Goal: Information Seeking & Learning: Learn about a topic

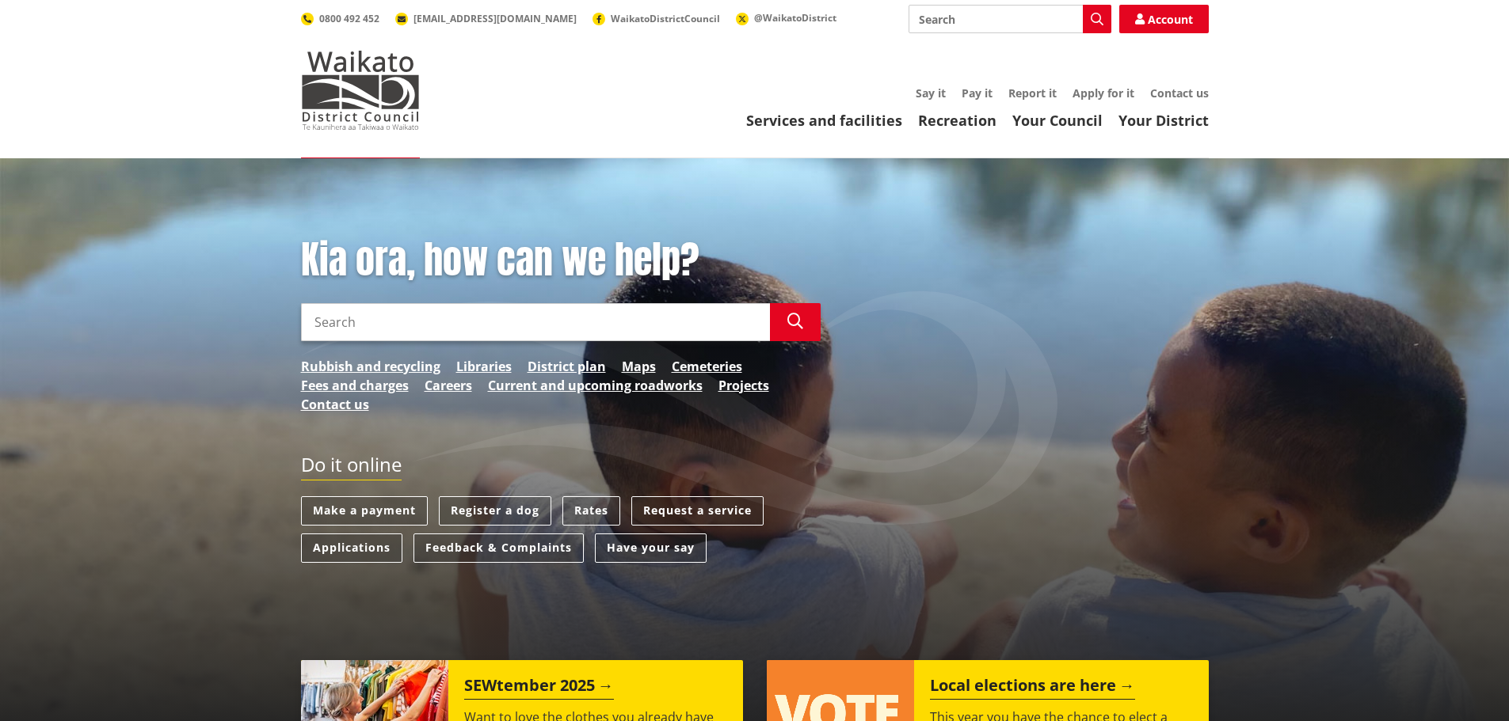
click at [615, 314] on input "Search" at bounding box center [535, 322] width 469 height 38
type input "Culverts"
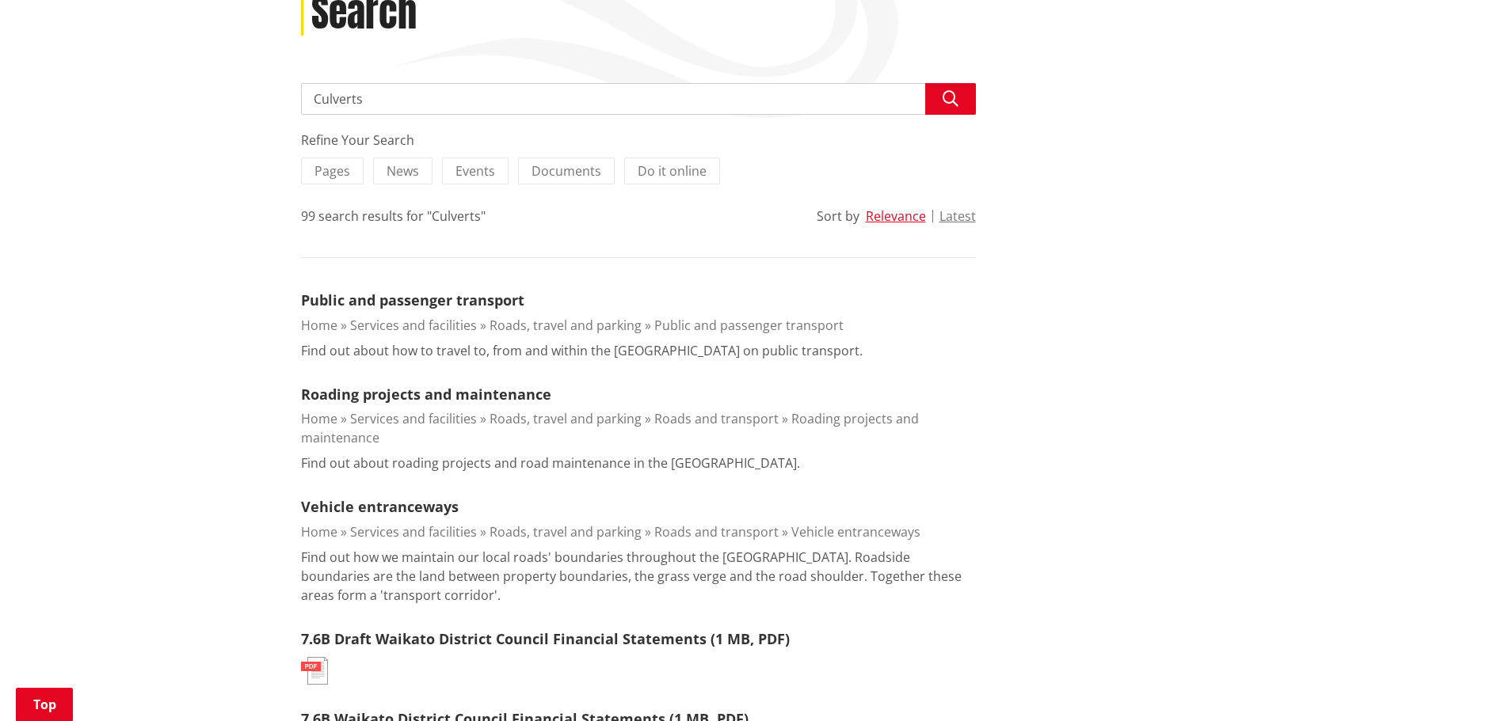
scroll to position [238, 0]
click at [350, 501] on link "Vehicle entranceways" at bounding box center [380, 506] width 158 height 19
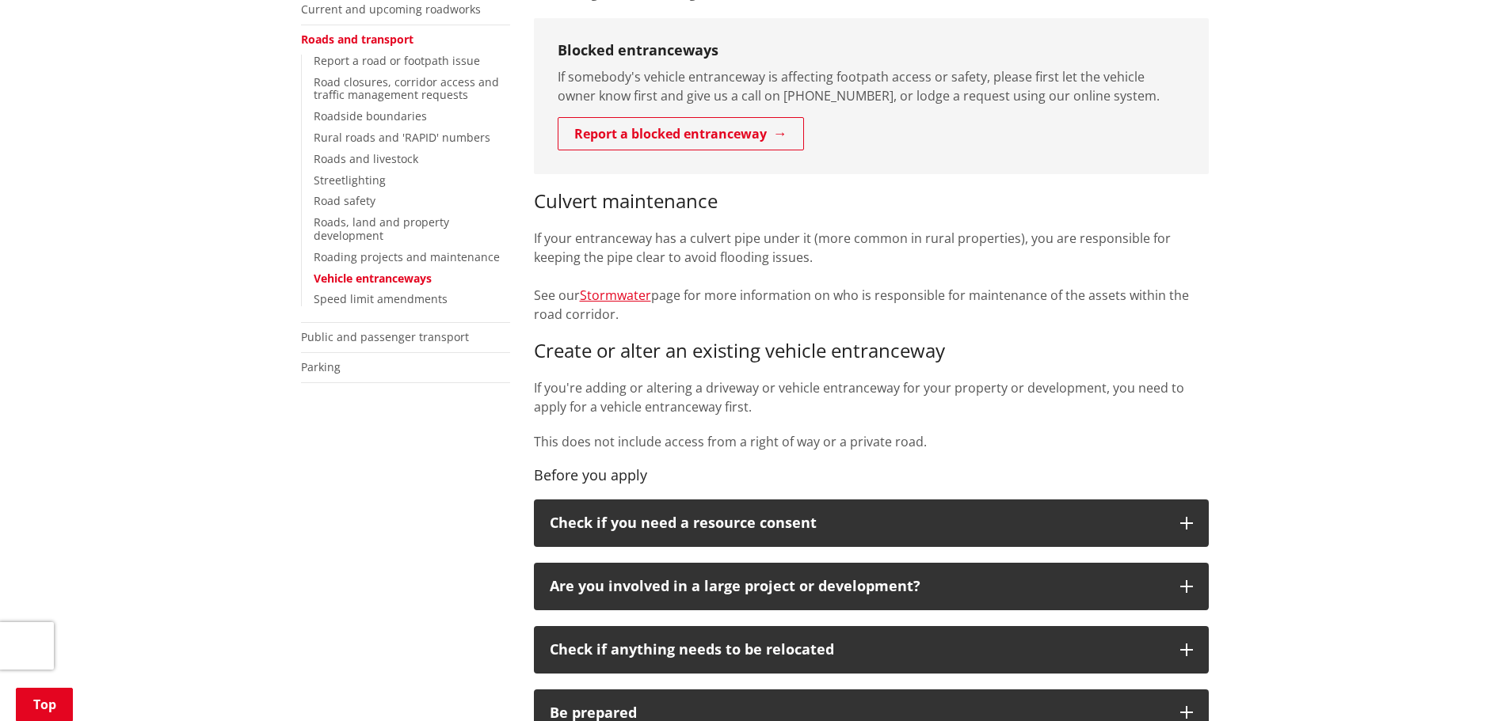
scroll to position [317, 0]
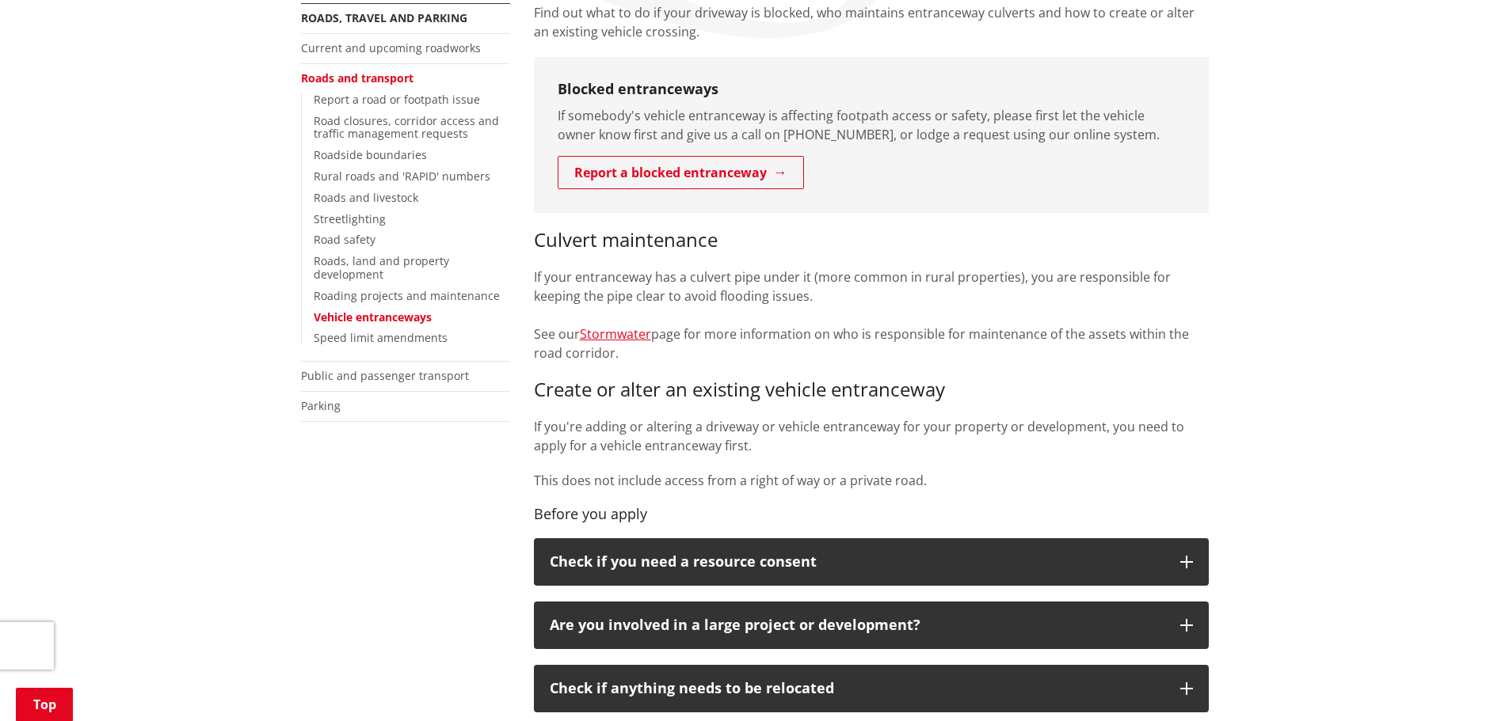
click at [729, 388] on h3 "Create or alter an existing vehicle entranceway" at bounding box center [871, 390] width 675 height 23
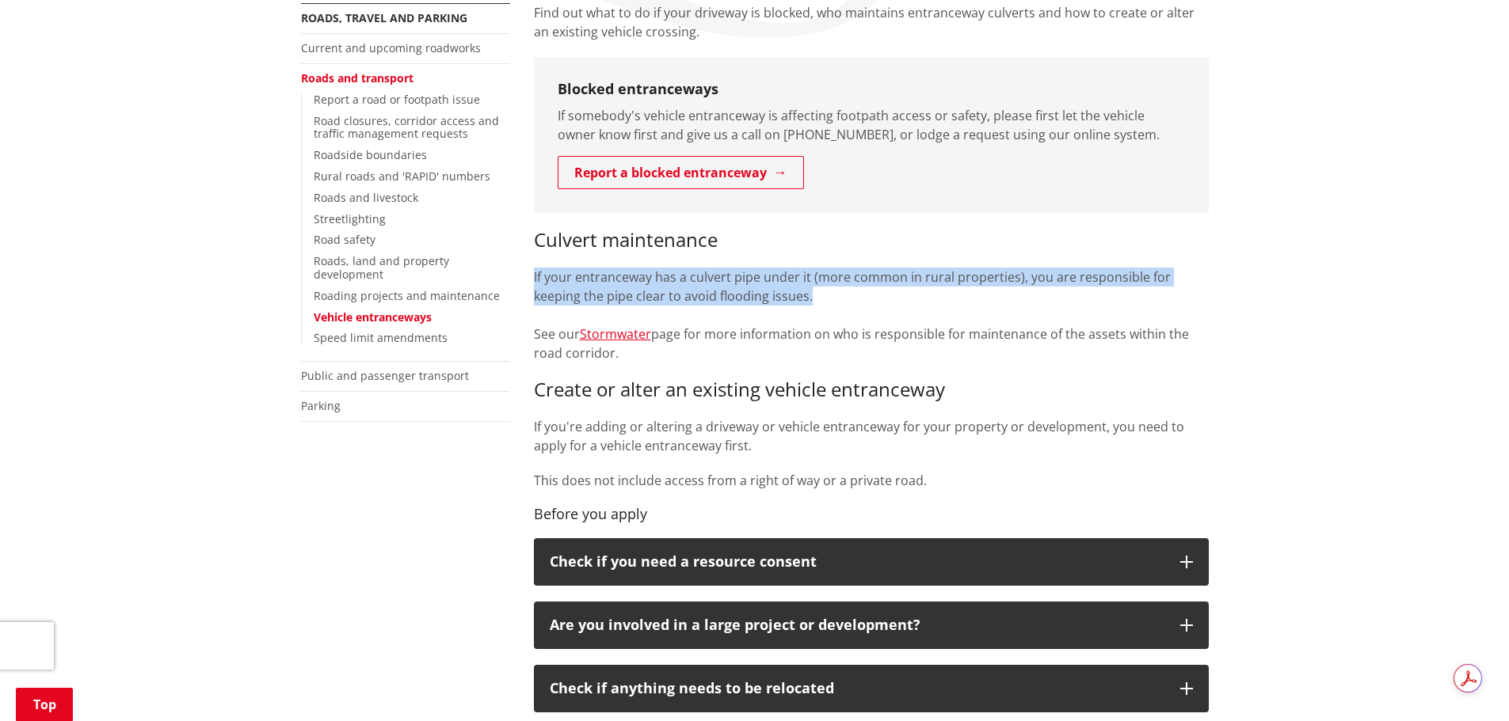
drag, startPoint x: 809, startPoint y: 297, endPoint x: 531, endPoint y: 273, distance: 279.0
copy p "If your entranceway has a culvert pipe under it (more common in rural propertie…"
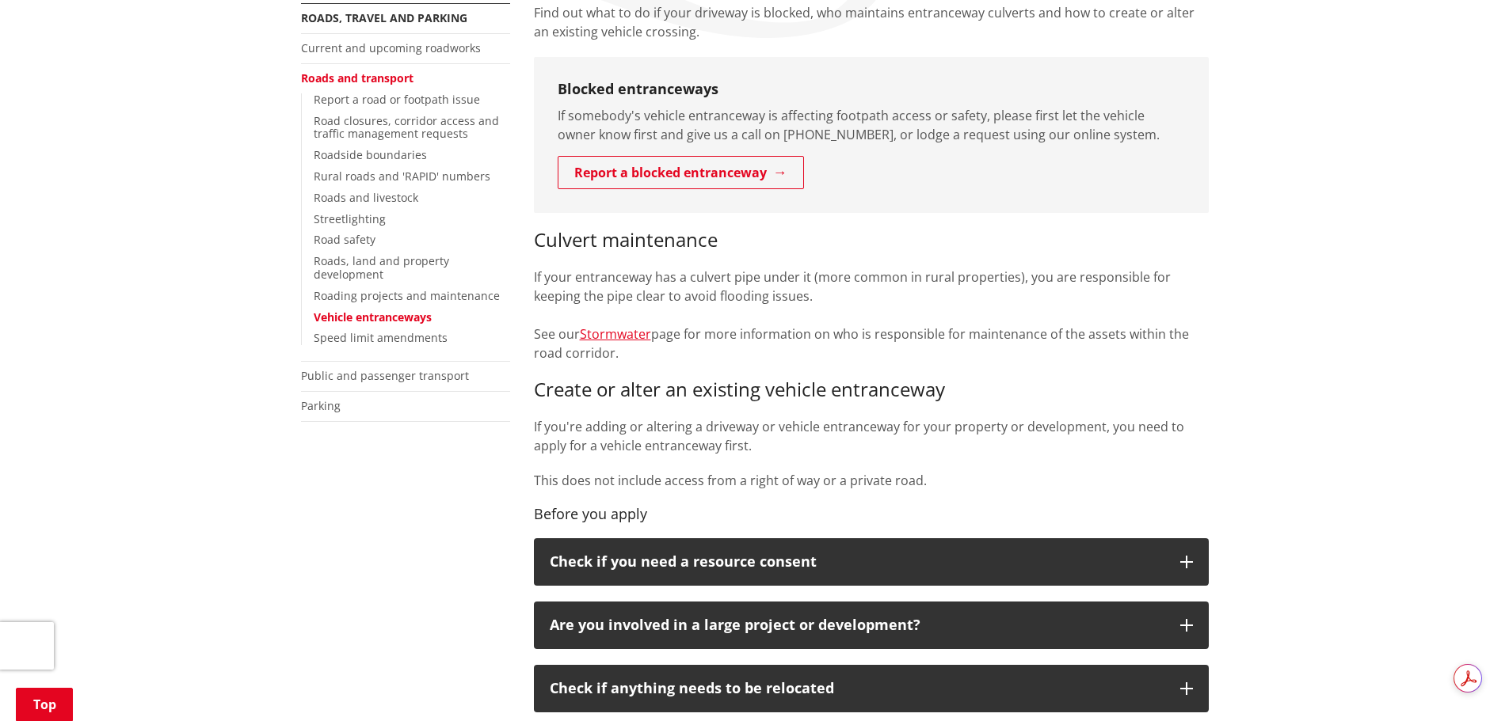
drag, startPoint x: 829, startPoint y: 467, endPoint x: 835, endPoint y: 454, distance: 14.6
click at [829, 467] on div "Culvert maintenance If your entranceway has a culvert pipe under it (more commo…" at bounding box center [871, 376] width 675 height 294
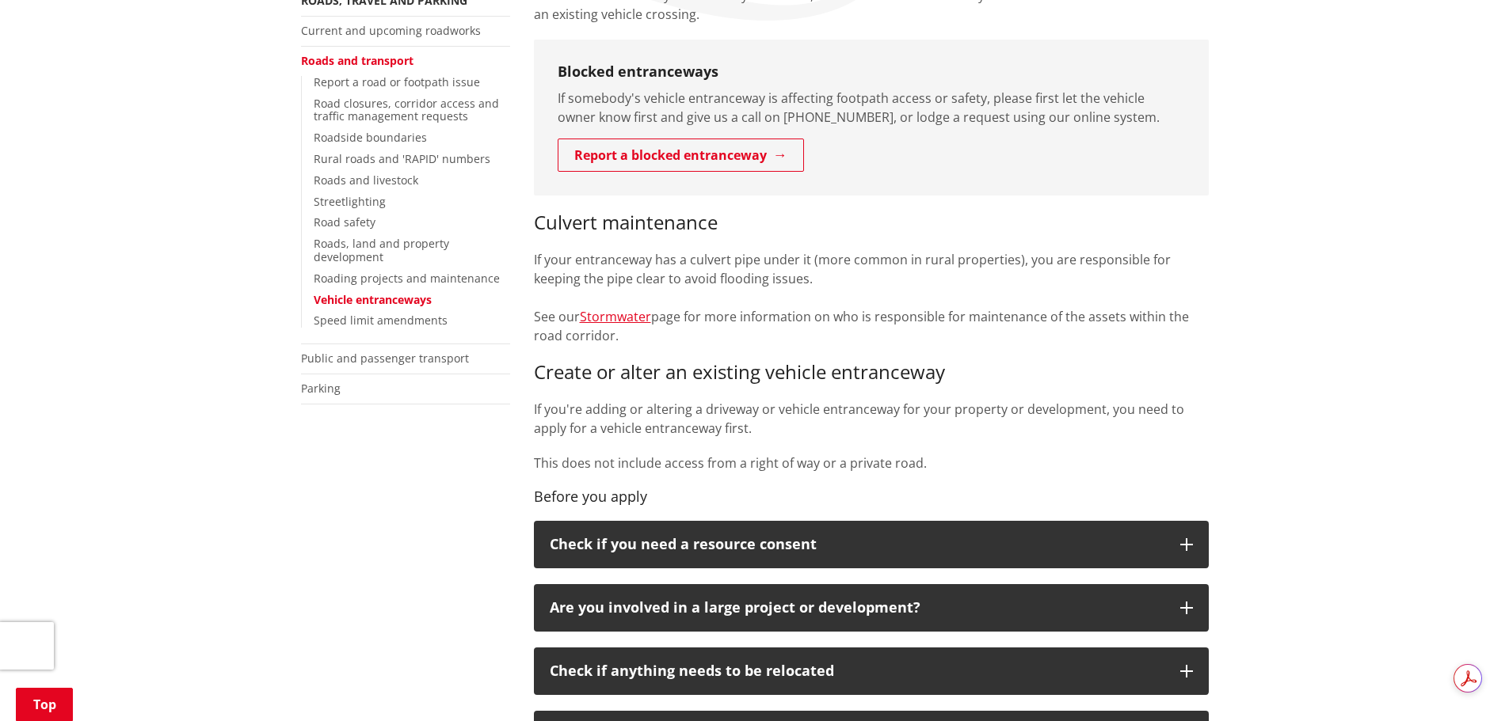
scroll to position [158, 0]
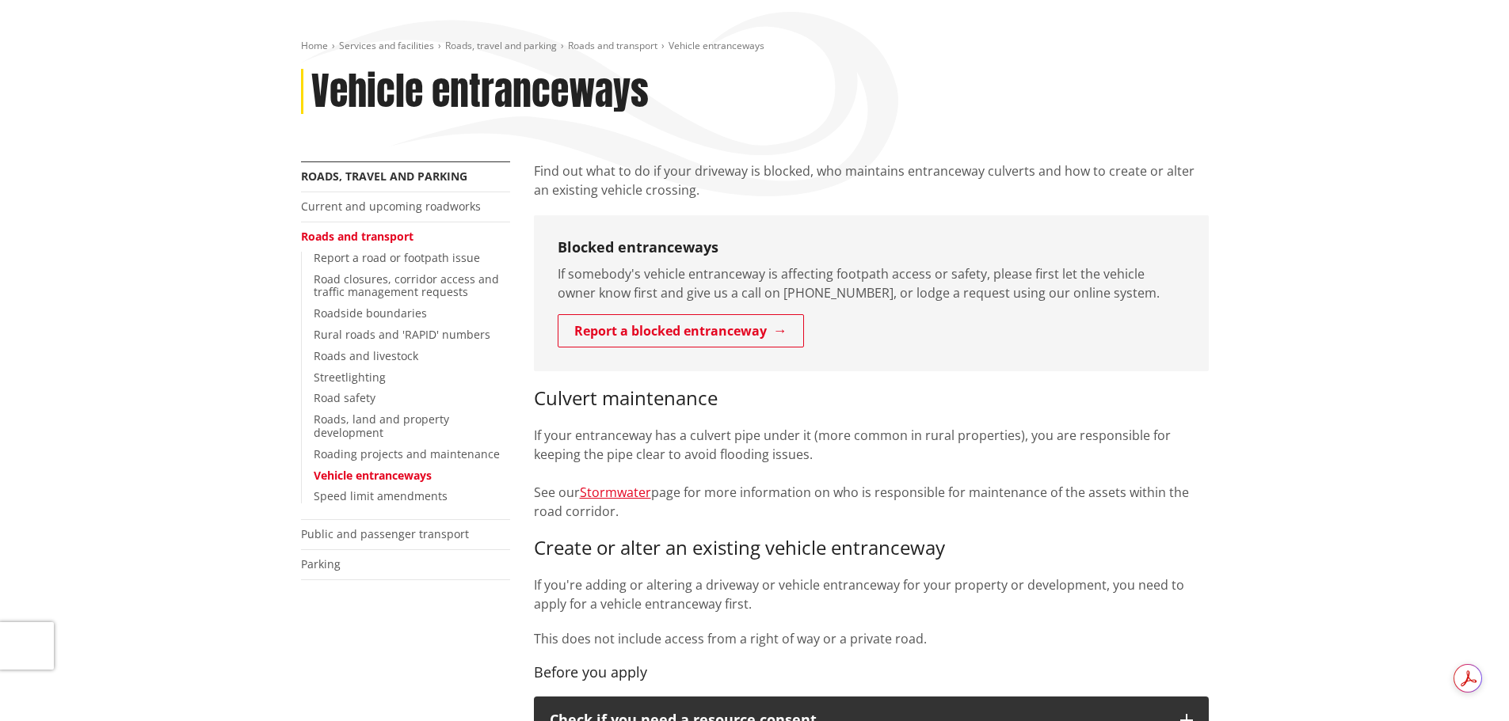
click at [897, 490] on p "If your entranceway has a culvert pipe under it (more common in rural propertie…" at bounding box center [871, 473] width 675 height 95
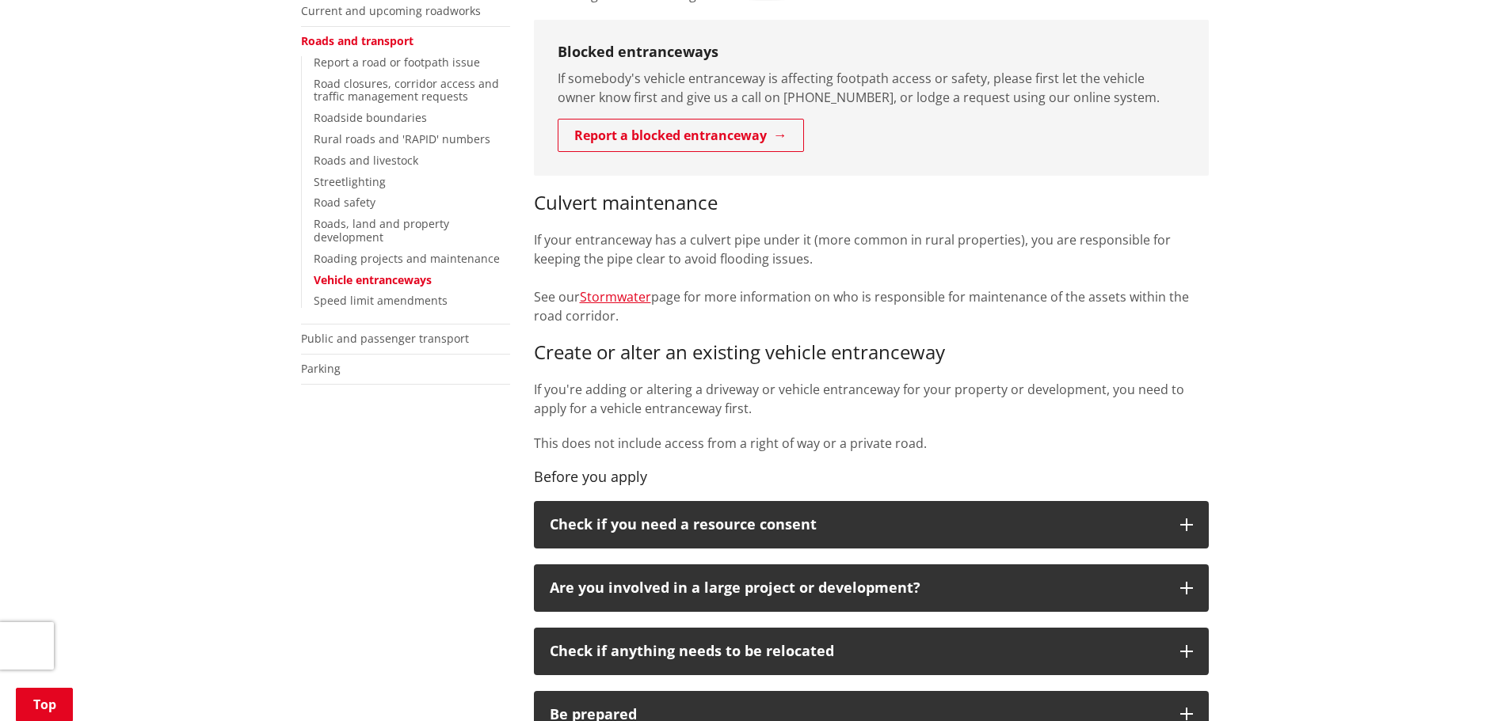
scroll to position [317, 0]
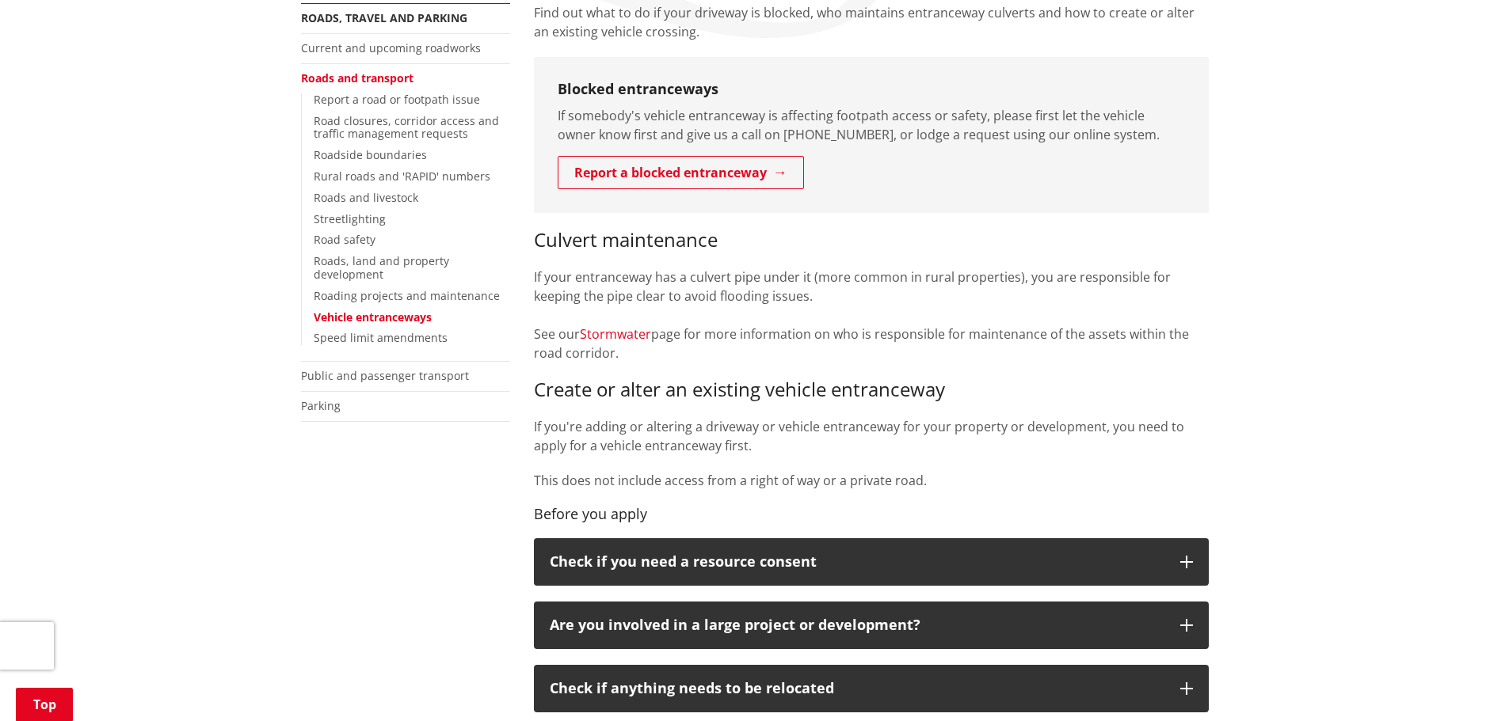
click at [634, 330] on link "Stormwater" at bounding box center [615, 333] width 71 height 17
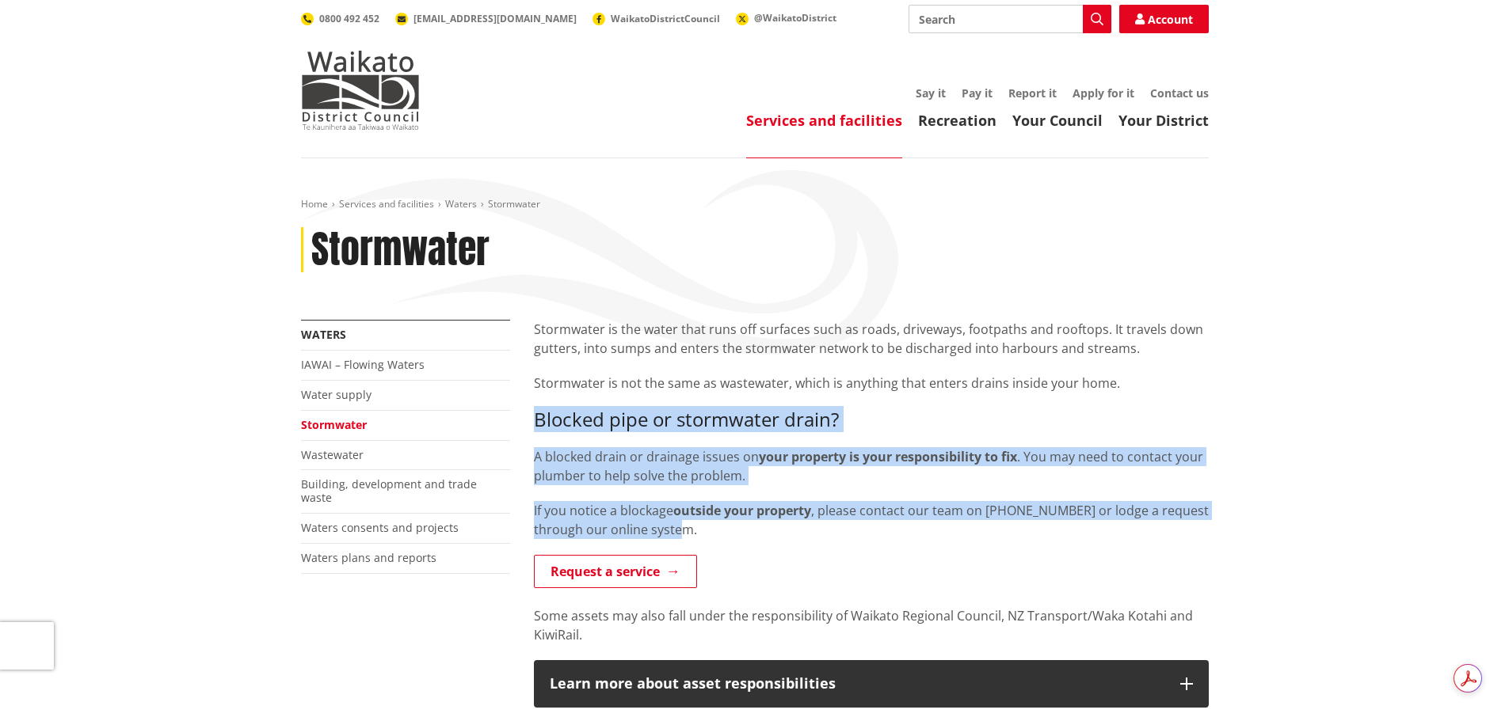
drag, startPoint x: 693, startPoint y: 531, endPoint x: 529, endPoint y: 427, distance: 194.4
copy div "Blocked pipe or stormwater drain? A blocked drain or drainage issues on your pr…"
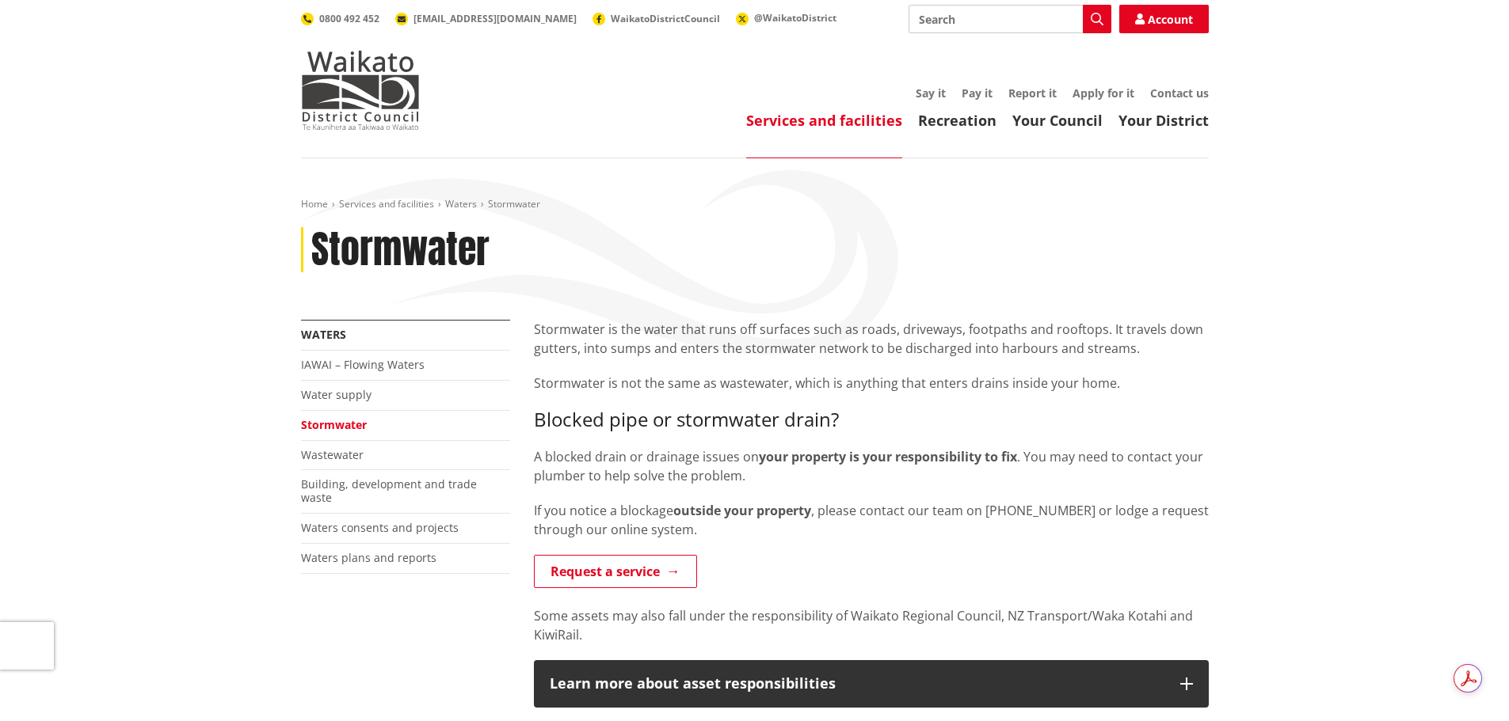
click at [1020, 562] on p "Request a service" at bounding box center [871, 573] width 675 height 36
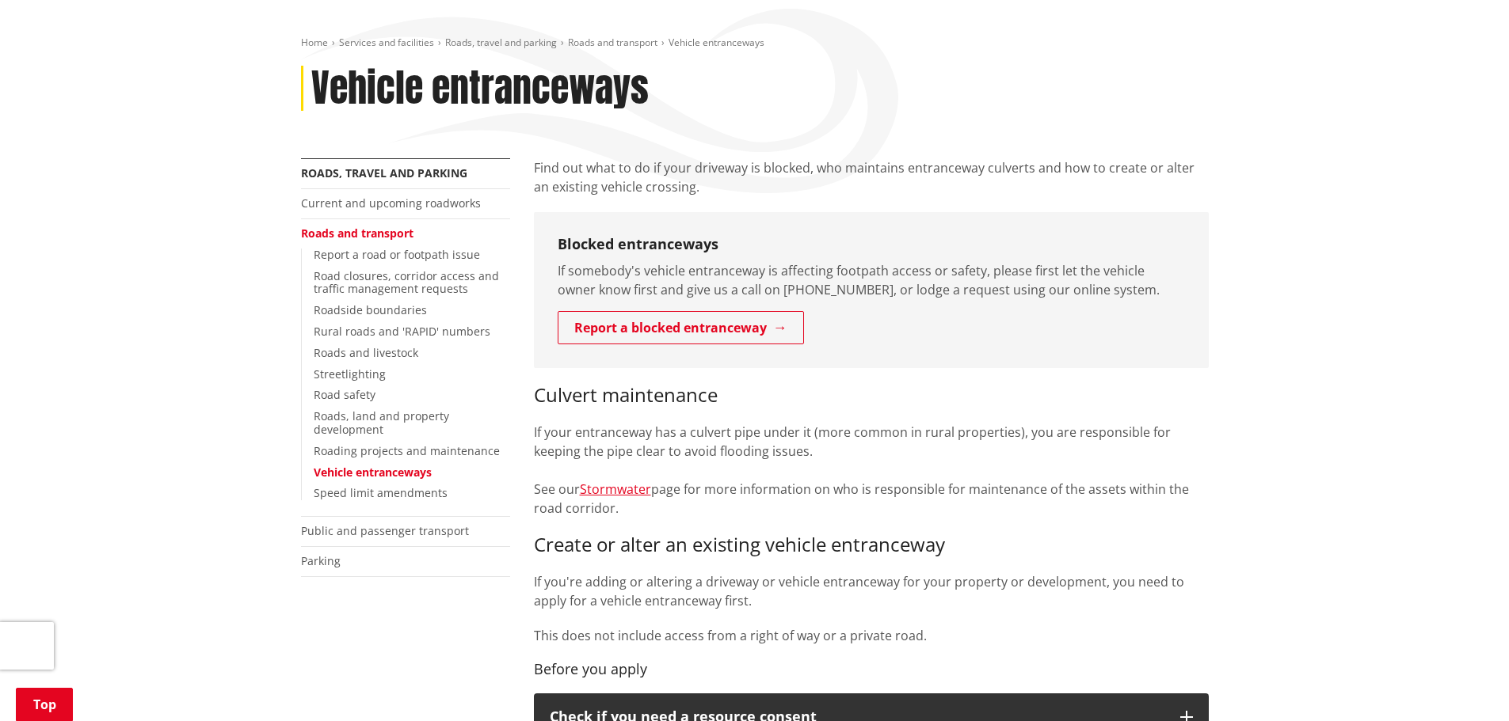
scroll to position [238, 0]
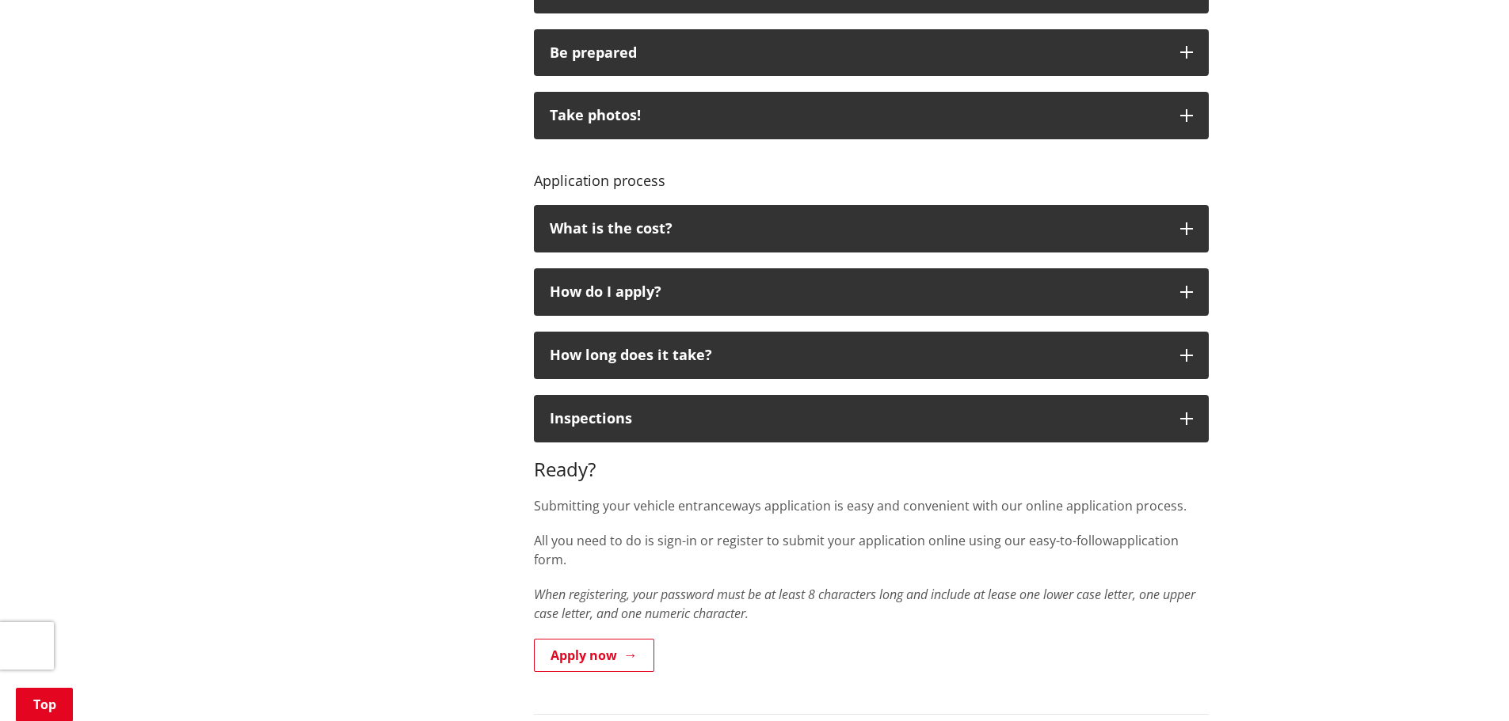
scroll to position [1030, 0]
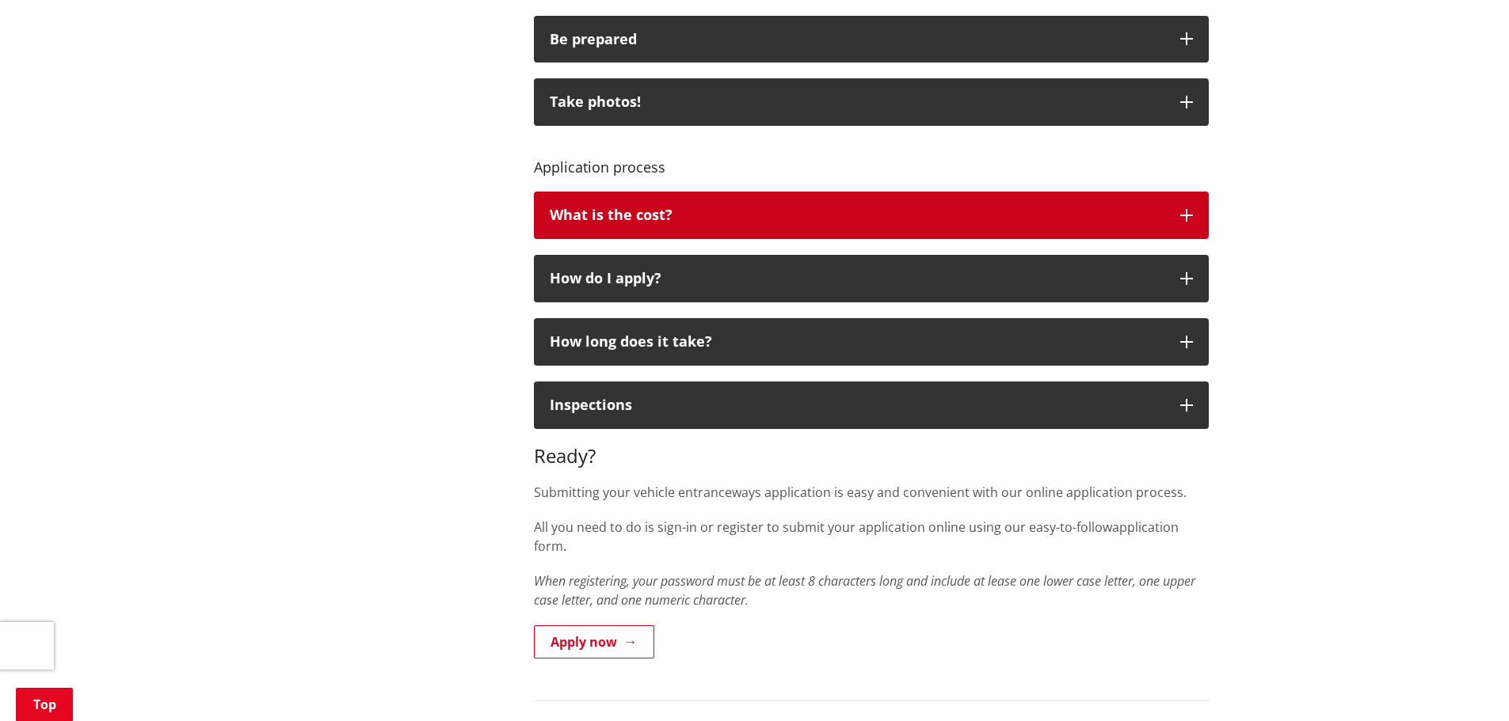
click at [647, 209] on div "What is the cost?" at bounding box center [857, 215] width 615 height 16
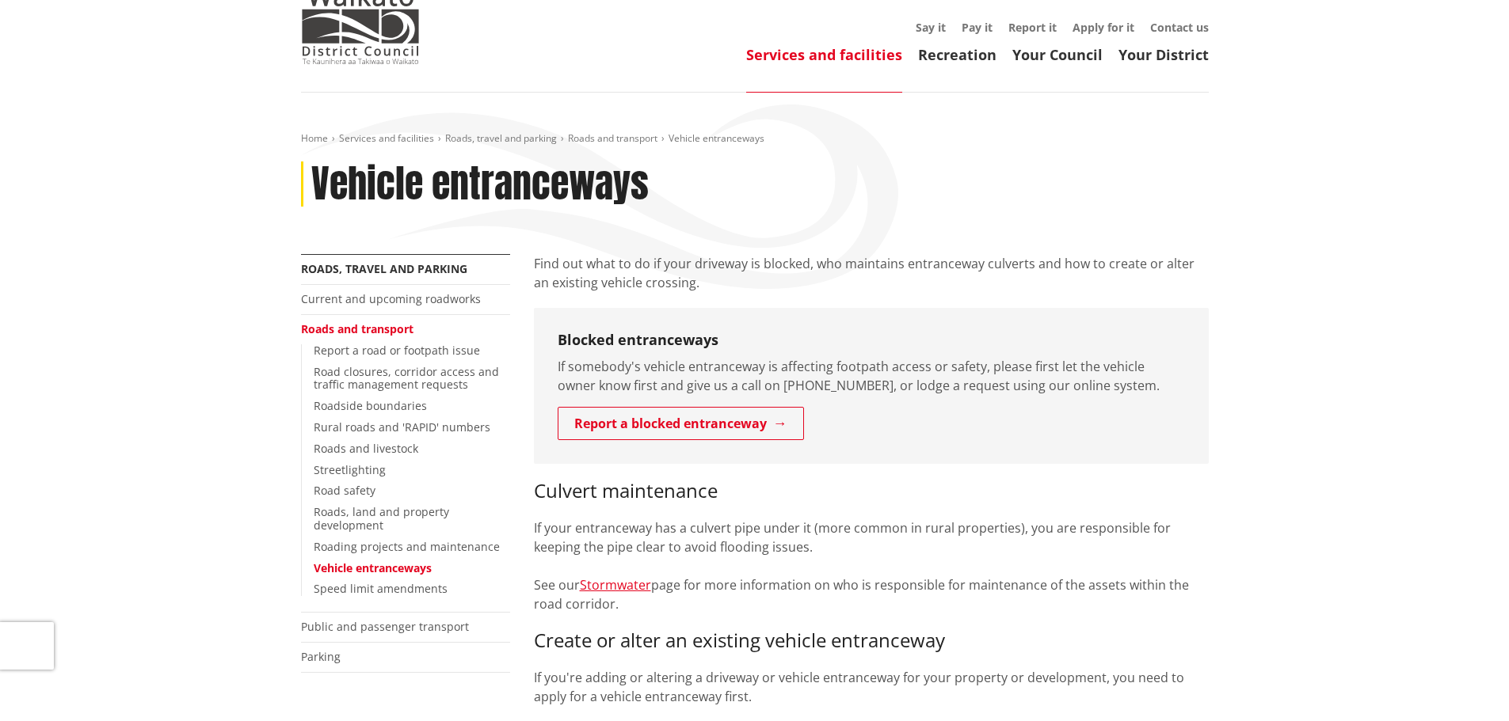
scroll to position [0, 0]
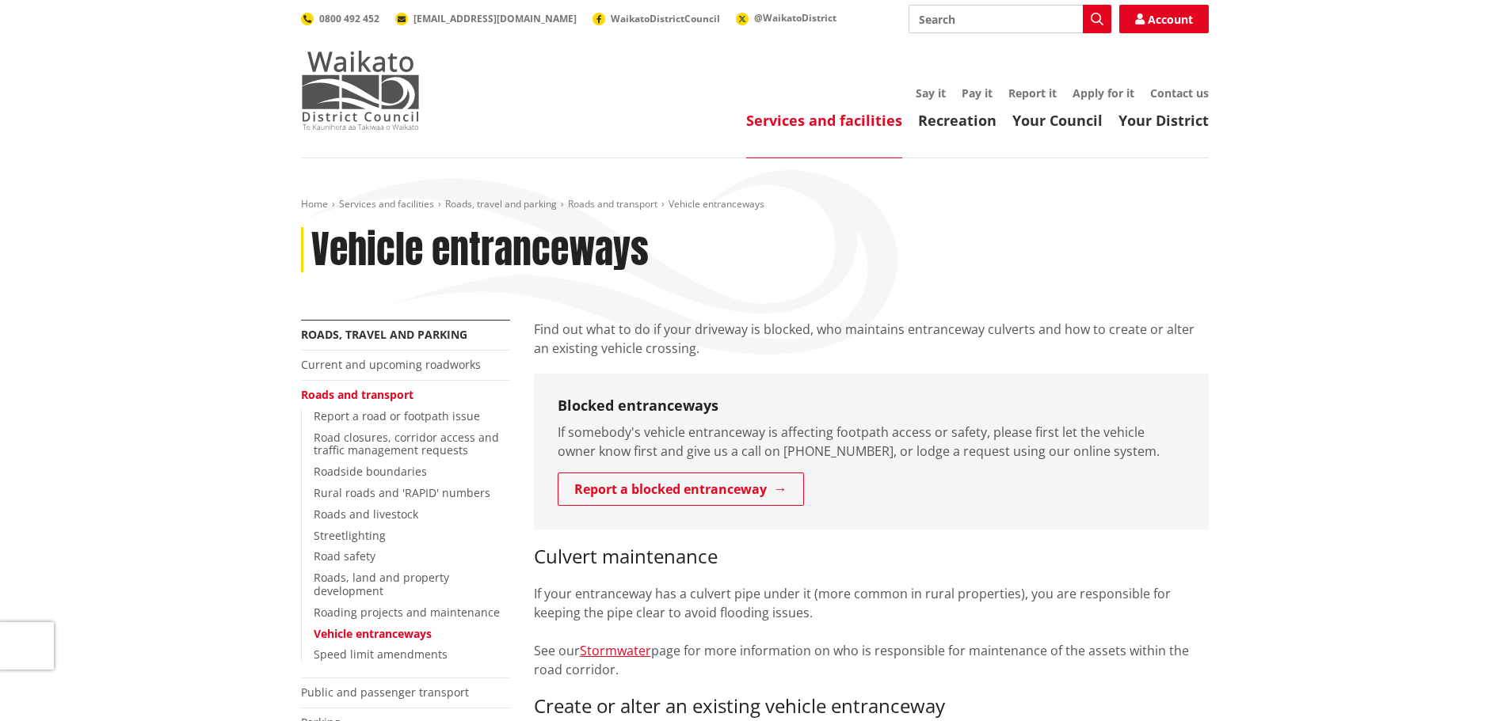
click at [391, 101] on img at bounding box center [360, 90] width 119 height 79
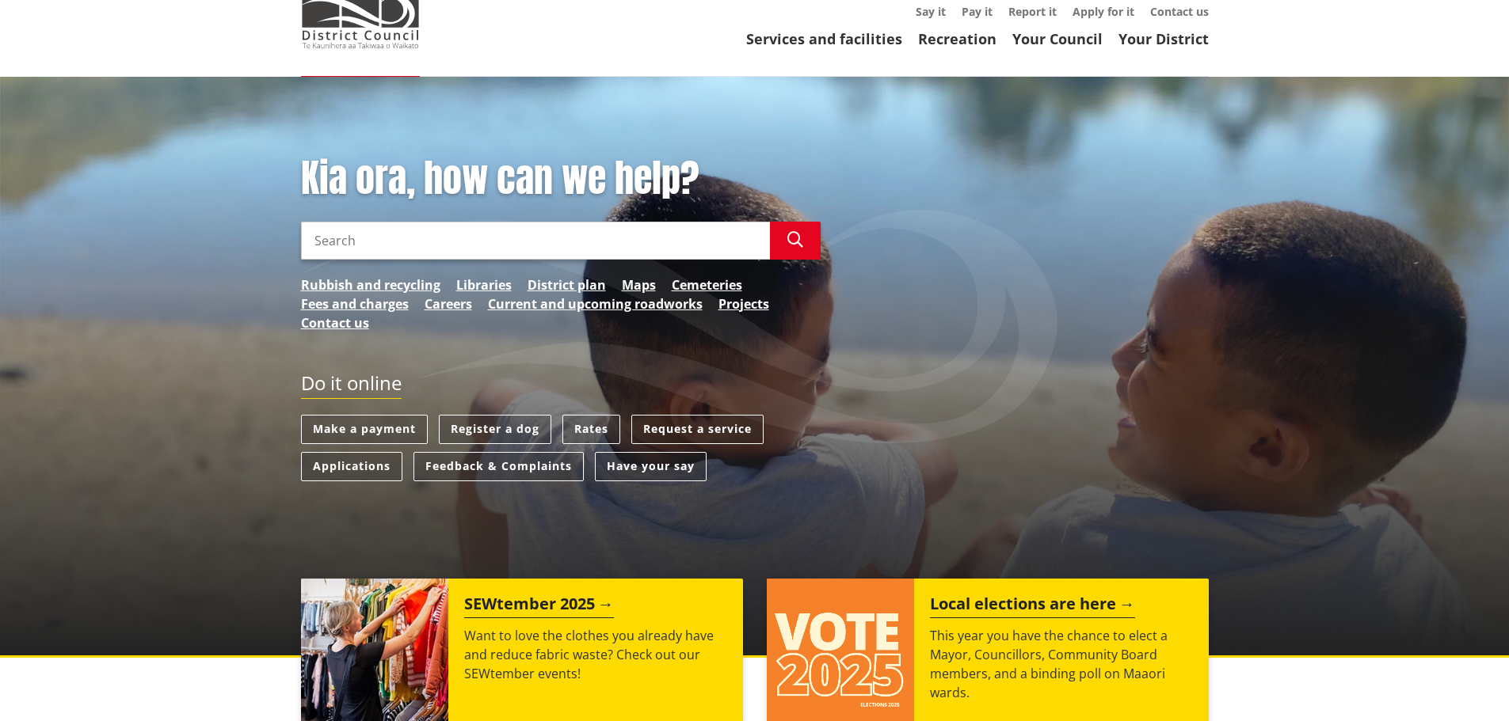
scroll to position [238, 0]
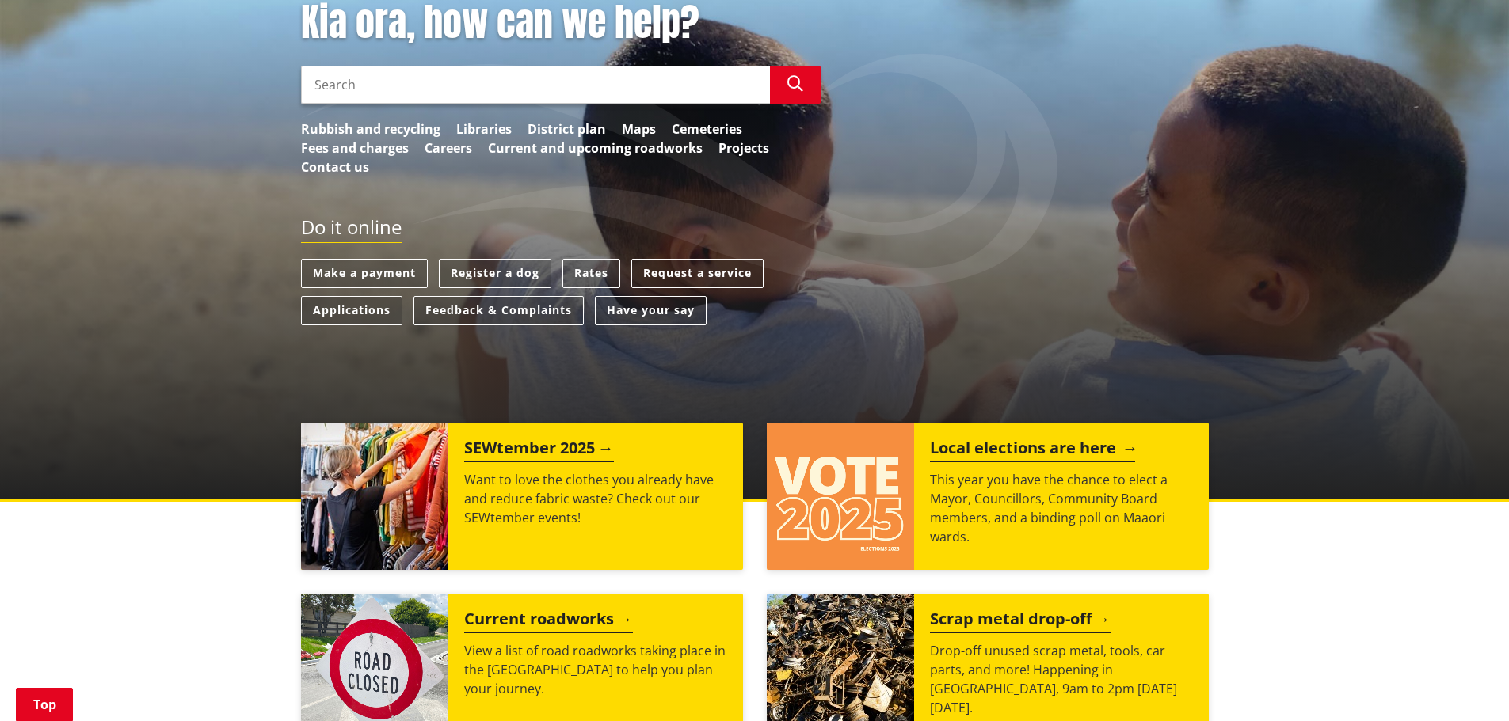
click at [967, 441] on h2 "Local elections are here" at bounding box center [1032, 451] width 205 height 24
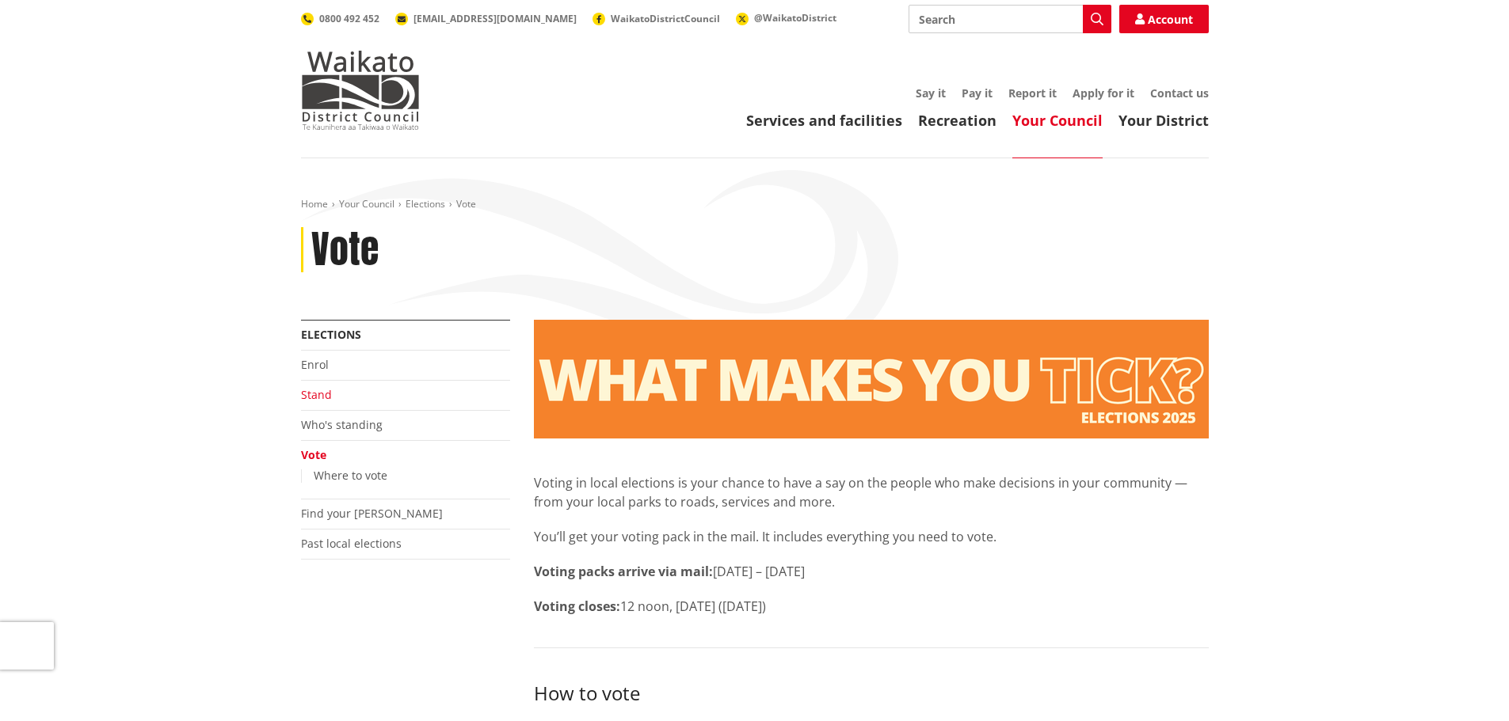
click at [315, 395] on link "Stand" at bounding box center [316, 394] width 31 height 15
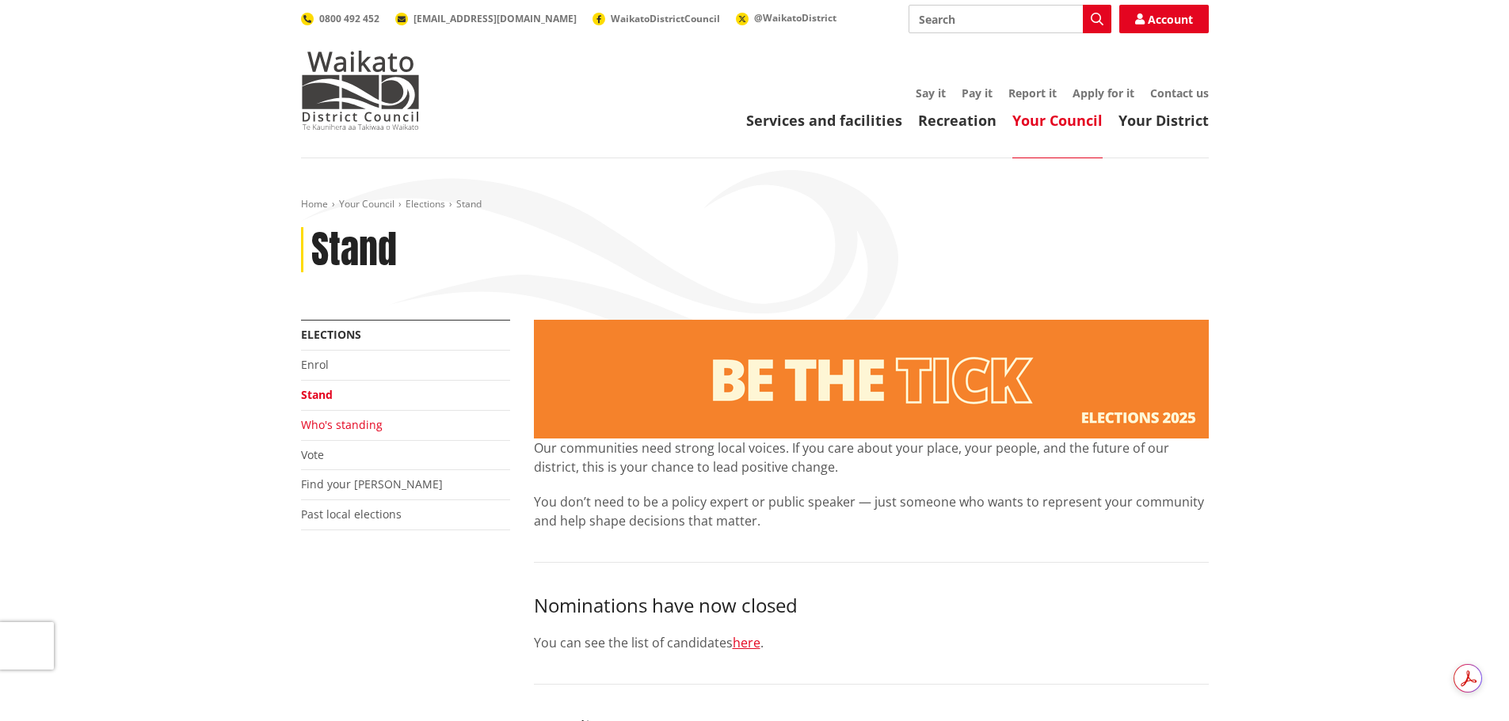
click at [322, 425] on link "Who's standing" at bounding box center [342, 424] width 82 height 15
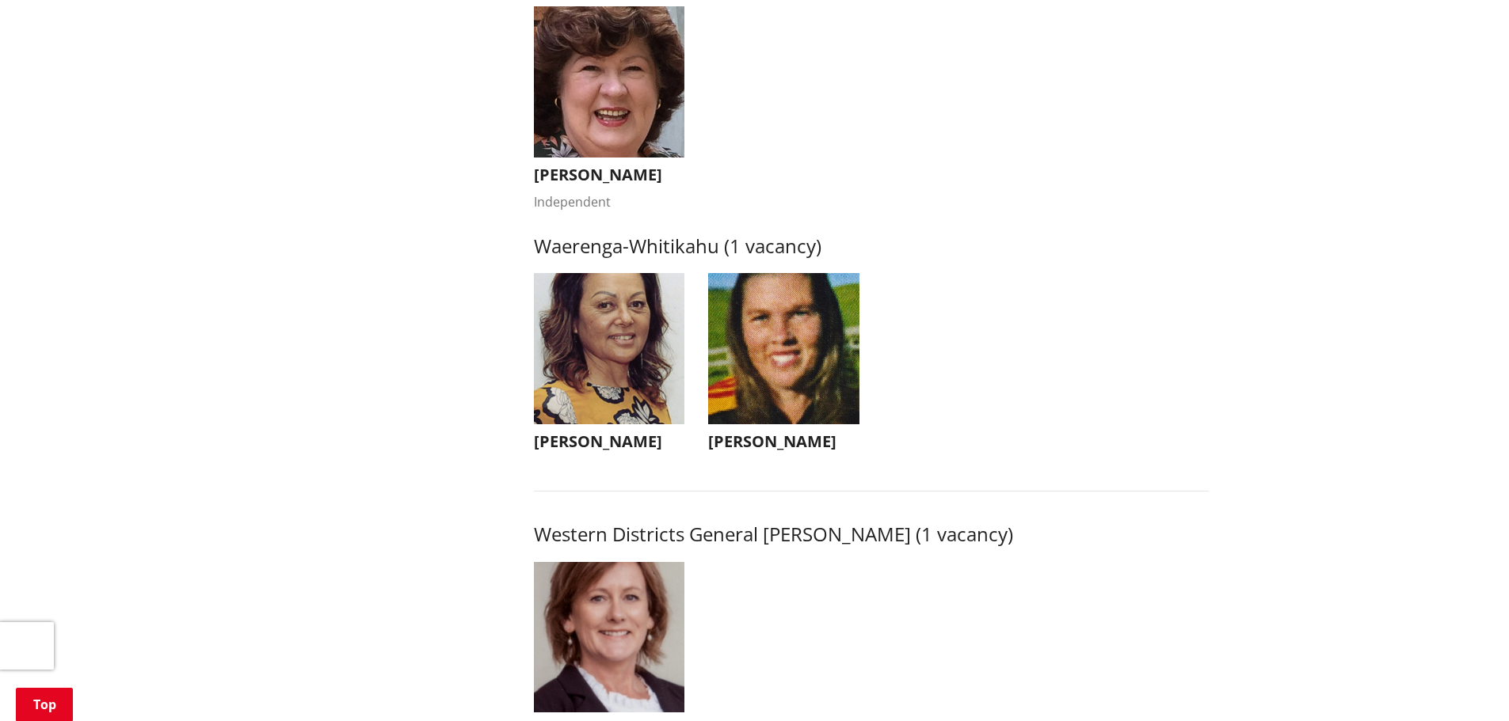
scroll to position [2851, 0]
